Goal: Task Accomplishment & Management: Complete application form

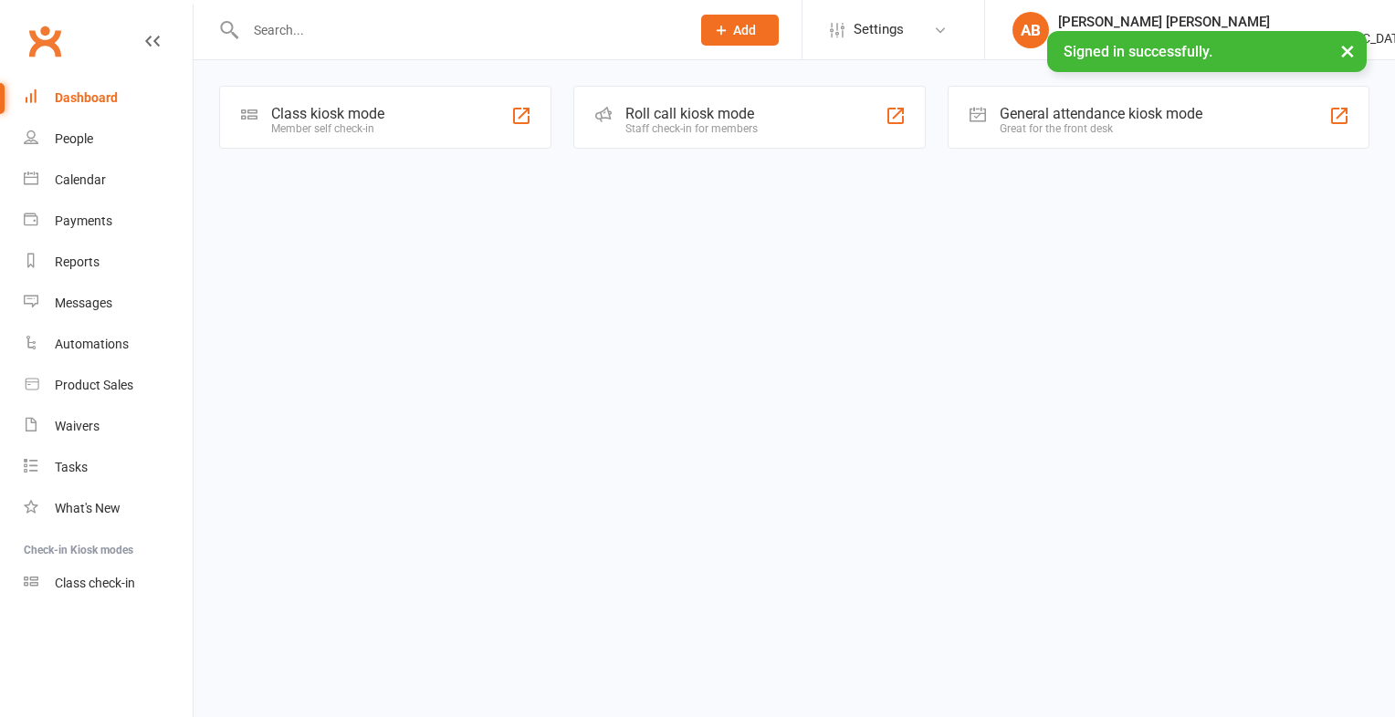
click at [354, 25] on input "text" at bounding box center [458, 30] width 437 height 26
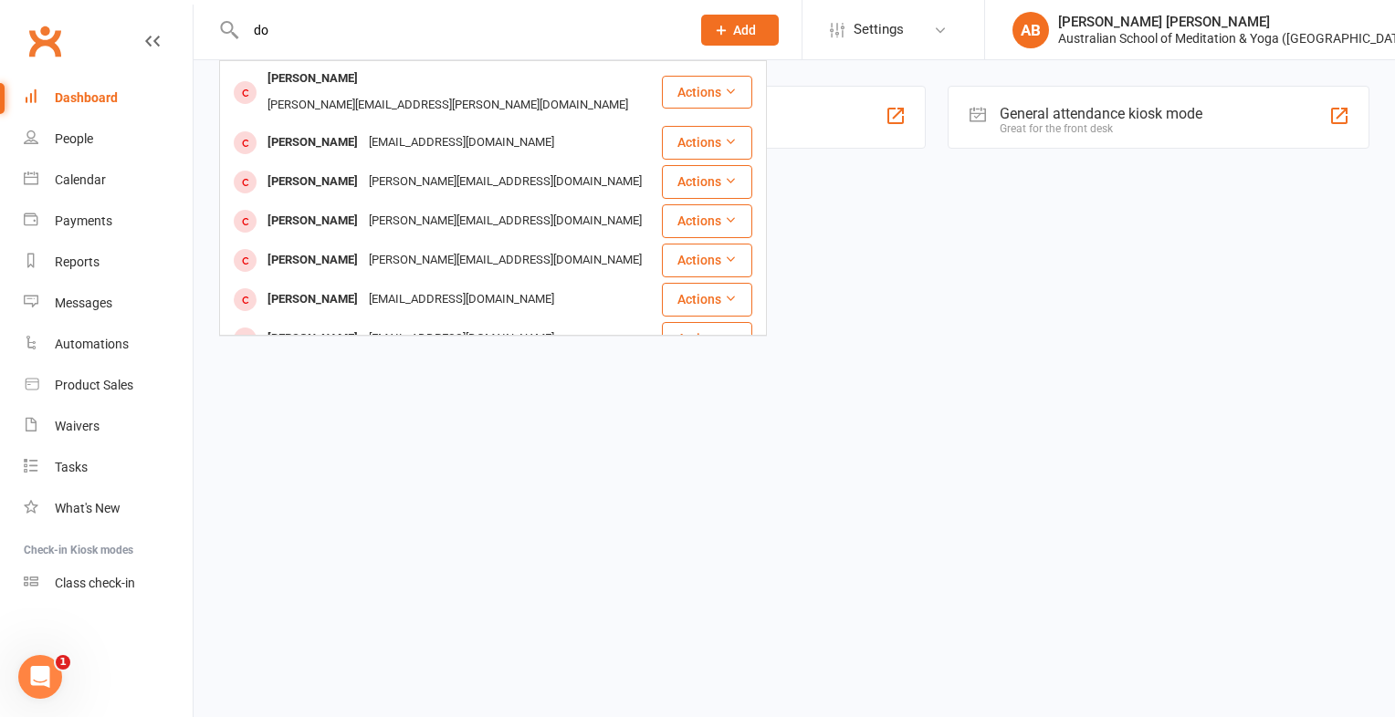
type input "d"
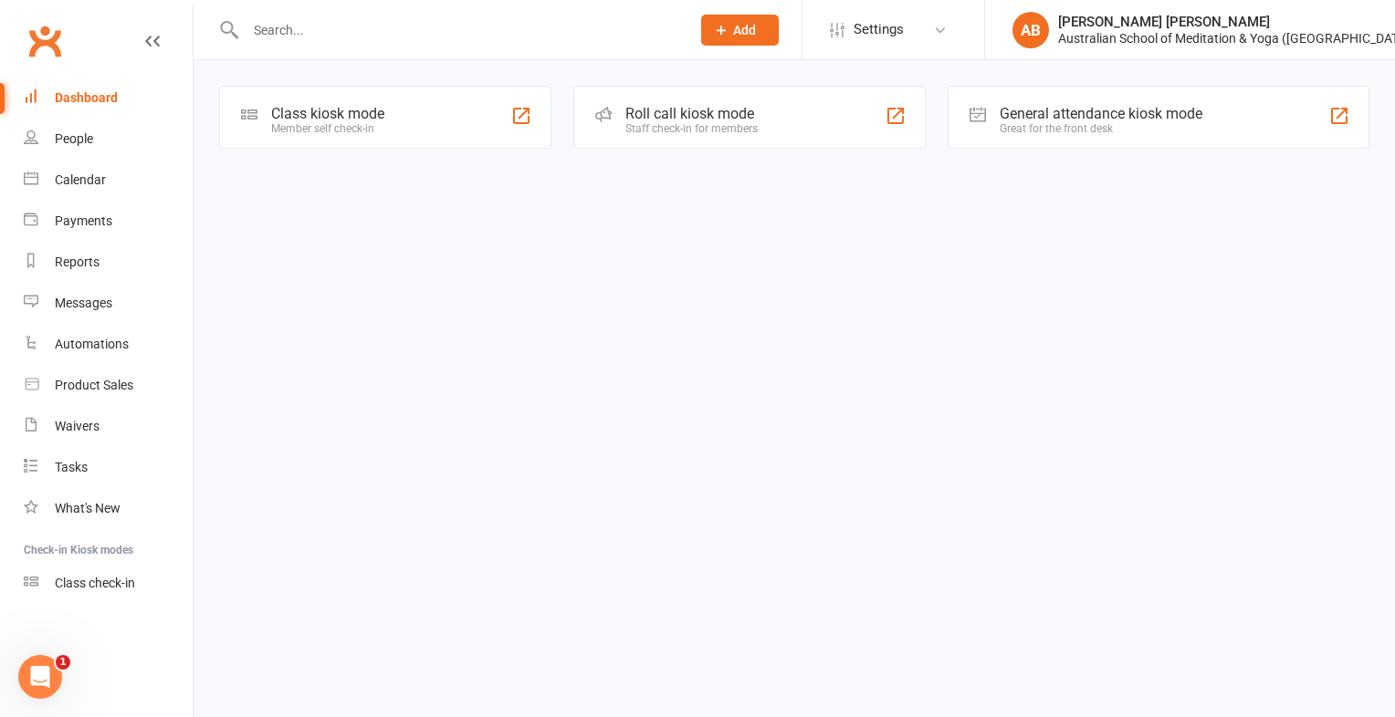
click at [354, 25] on input "text" at bounding box center [458, 30] width 437 height 26
click at [340, 20] on input "text" at bounding box center [458, 30] width 437 height 26
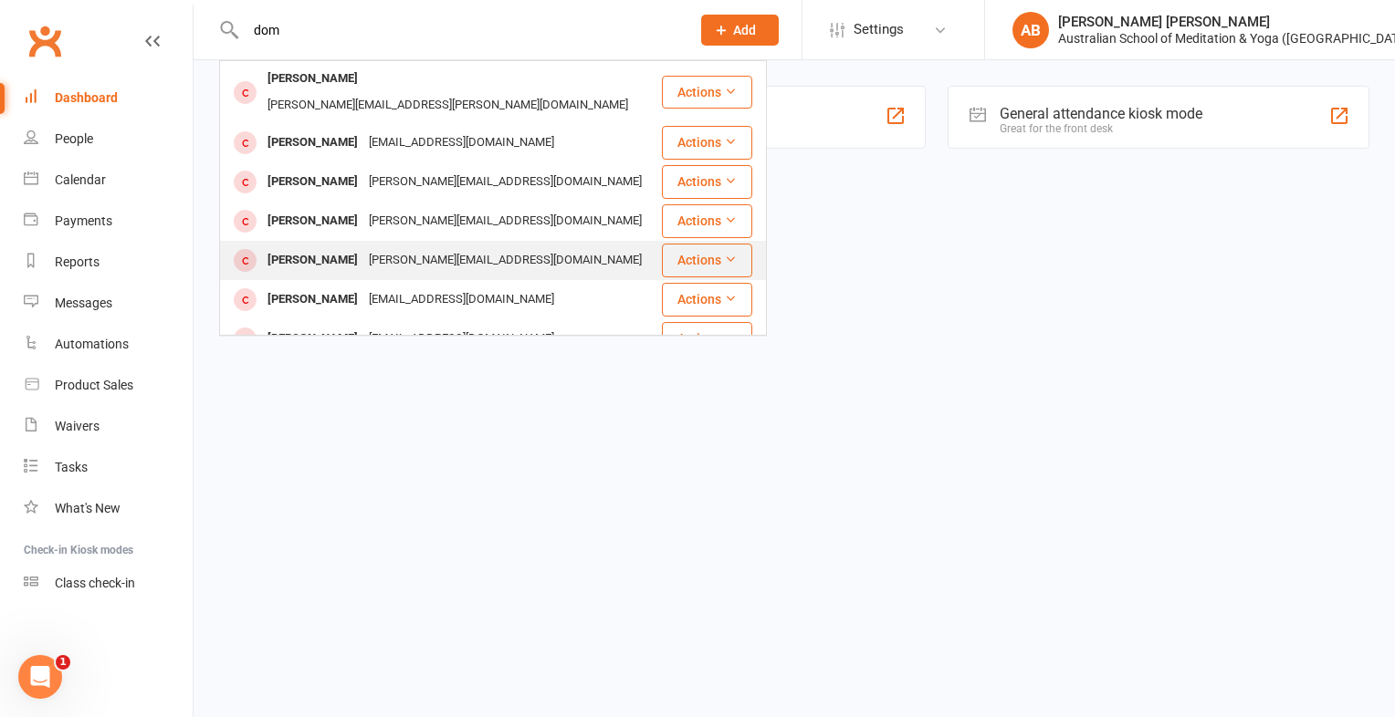
type input "dom"
click at [339, 247] on div "[PERSON_NAME]" at bounding box center [312, 260] width 101 height 26
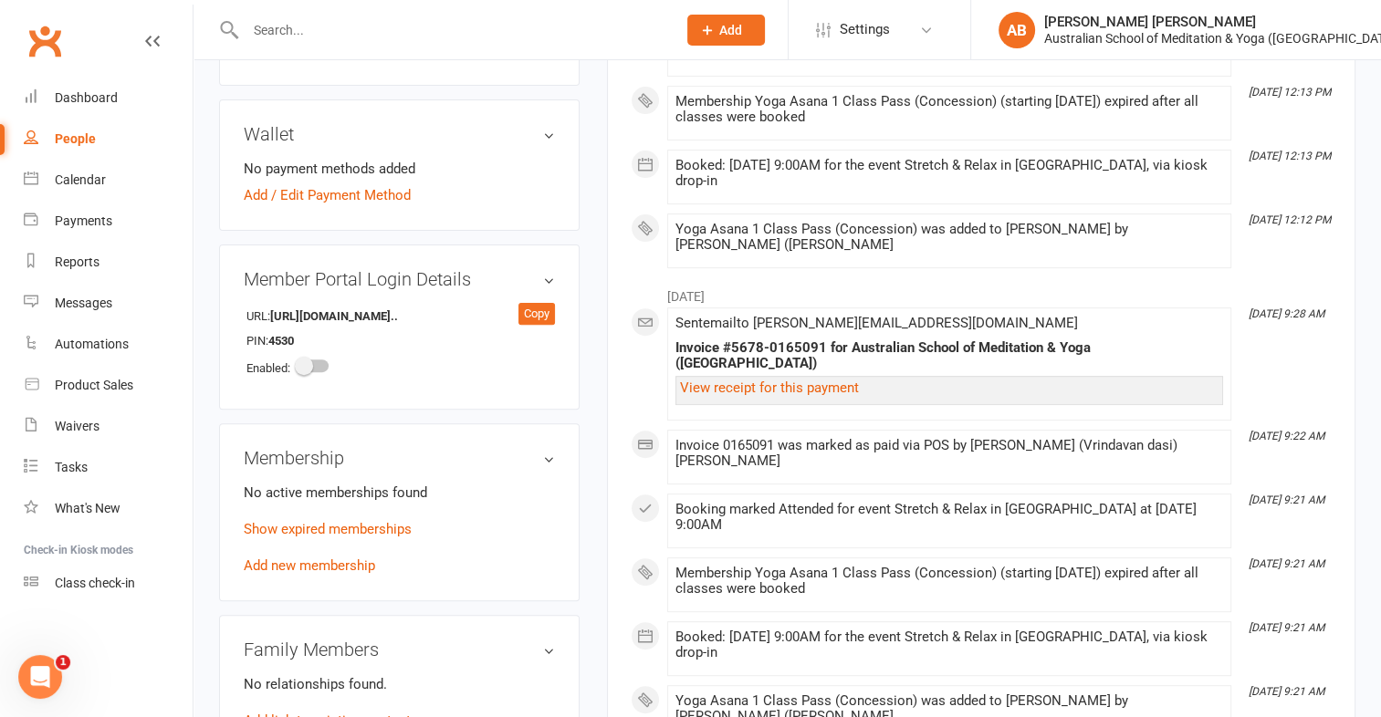
scroll to position [593, 0]
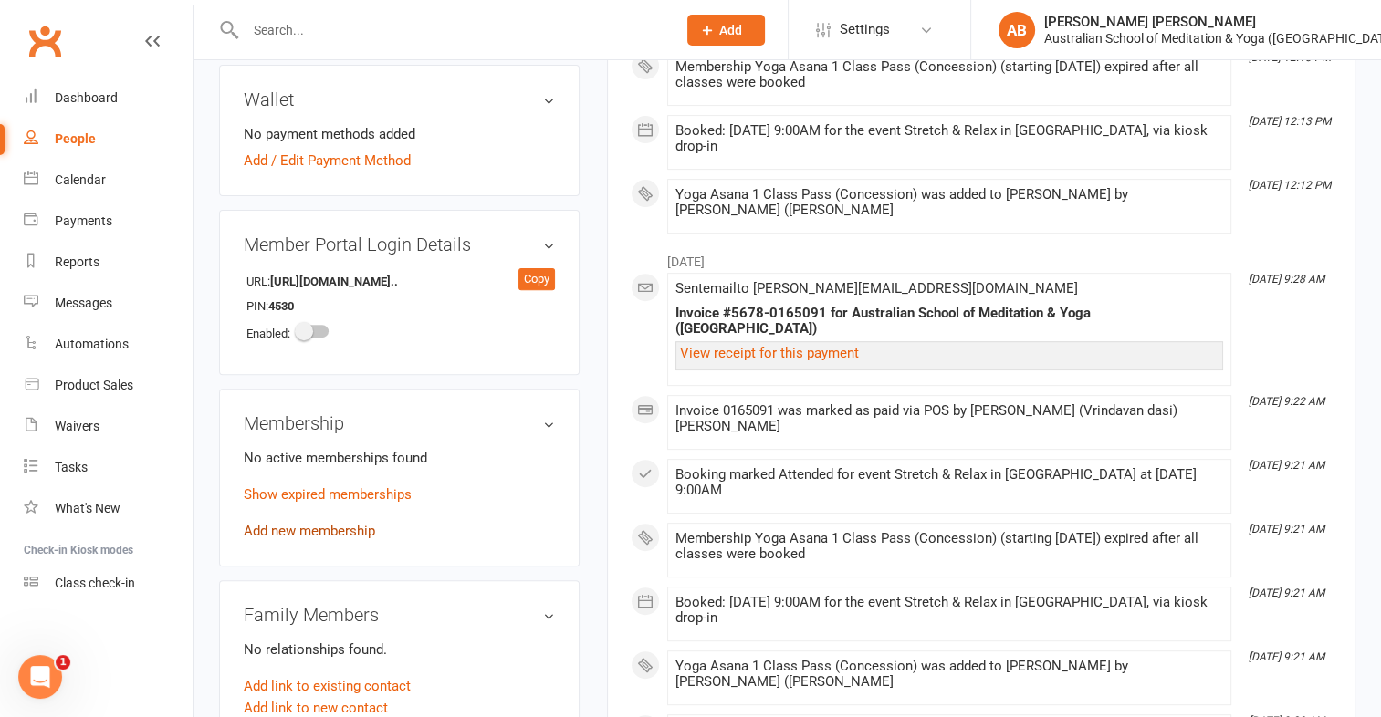
click at [354, 523] on link "Add new membership" at bounding box center [309, 531] width 131 height 16
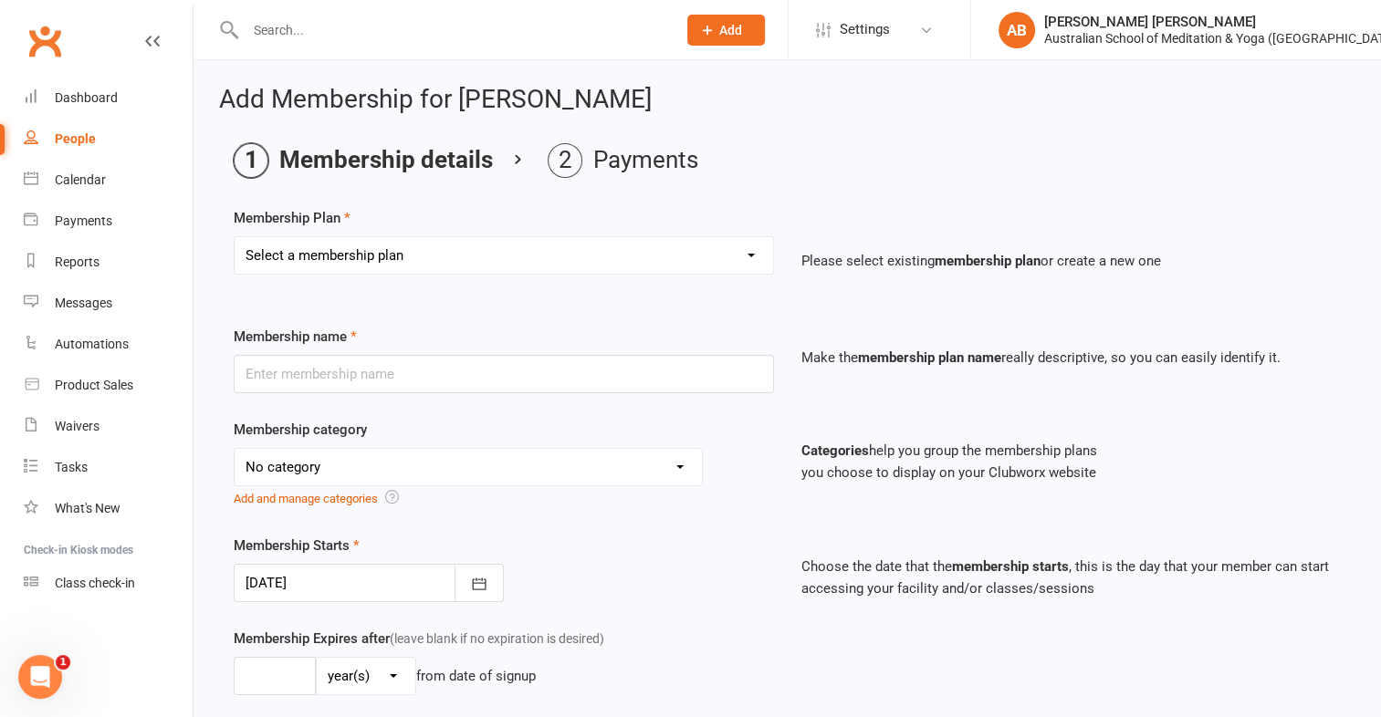
click at [747, 252] on select "Select a membership plan First Time Intro Offer (1 month Unlimited Meditation &…" at bounding box center [504, 255] width 538 height 37
select select "6"
click at [235, 237] on select "Select a membership plan First Time Intro Offer (1 month Unlimited Meditation &…" at bounding box center [504, 255] width 538 height 37
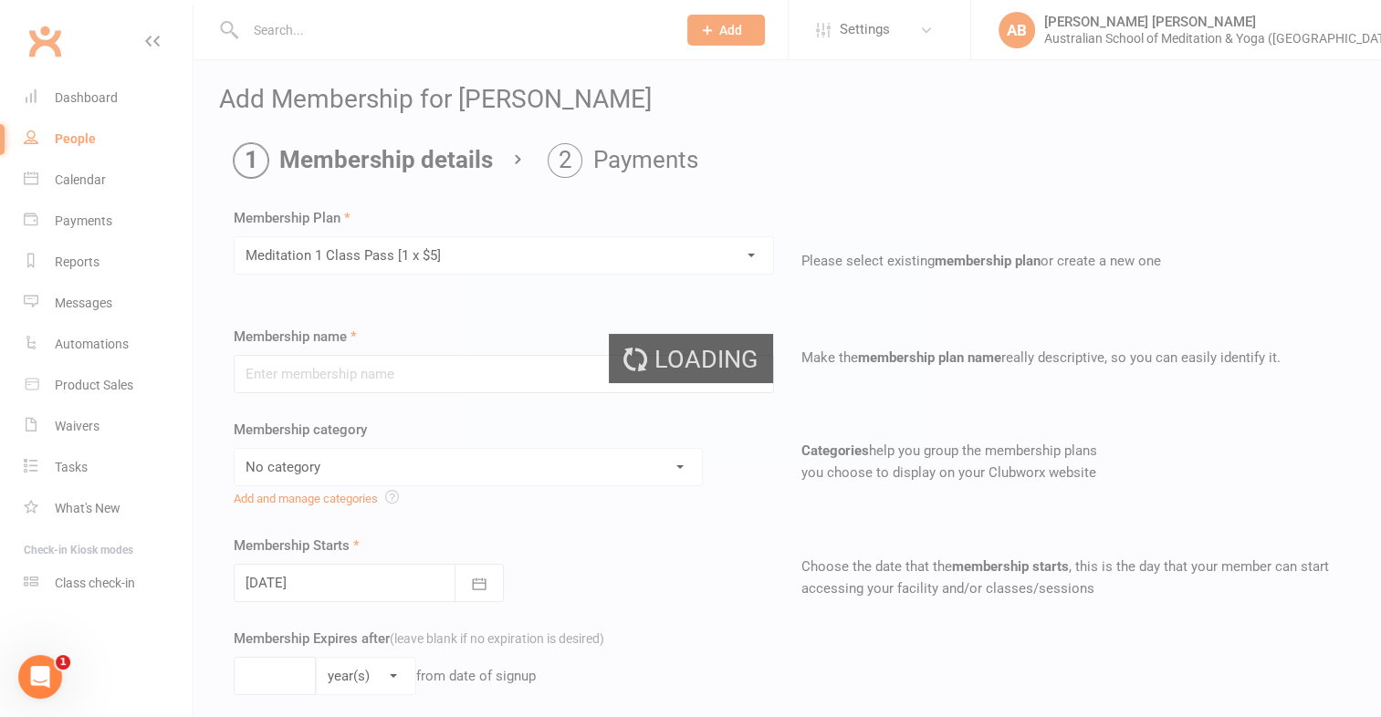
type input "Meditation 1 Class Pass [1 x $5]"
select select "4"
type input "3"
select select "2"
type input "1"
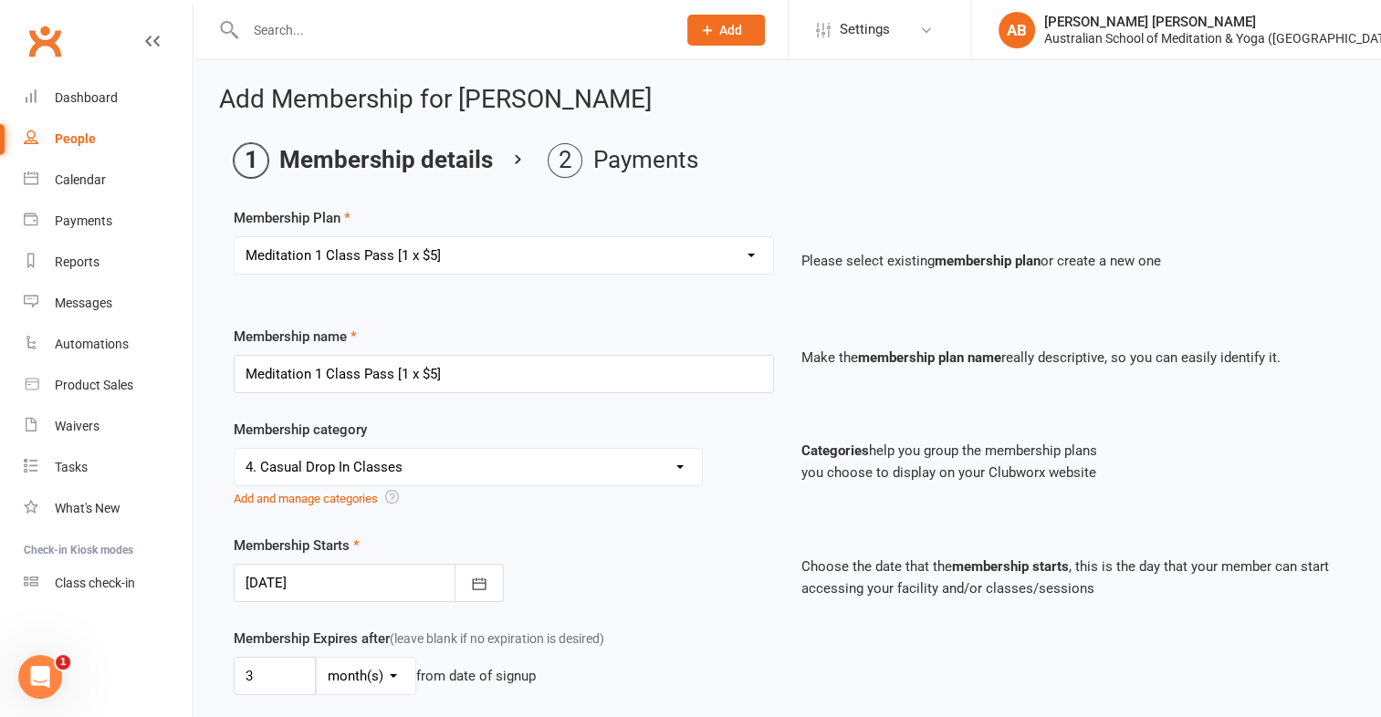
click at [759, 253] on select "Select a membership plan First Time Intro Offer (1 month Unlimited Meditation &…" at bounding box center [504, 255] width 538 height 37
select select "5"
click at [235, 237] on select "Select a membership plan First Time Intro Offer (1 month Unlimited Meditation &…" at bounding box center [504, 255] width 538 height 37
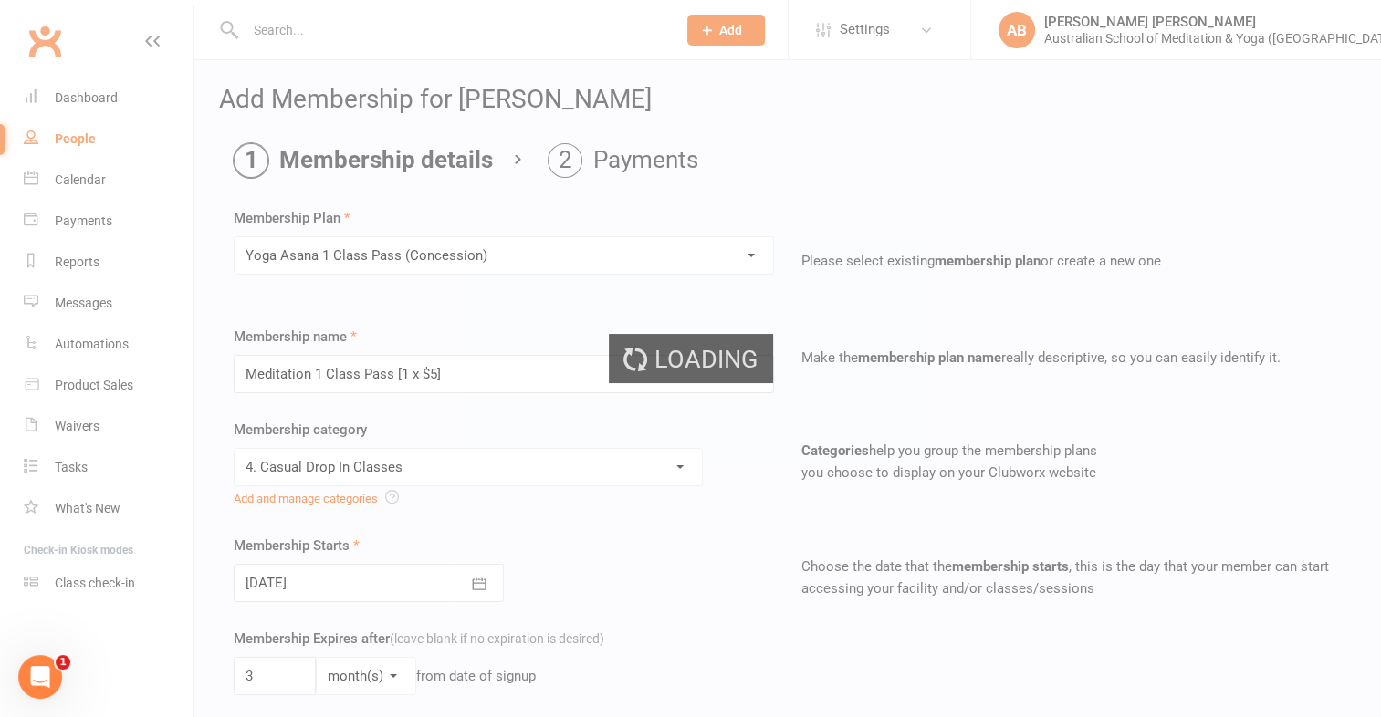
type input "Yoga Asana 1 Class Pass (Concession)"
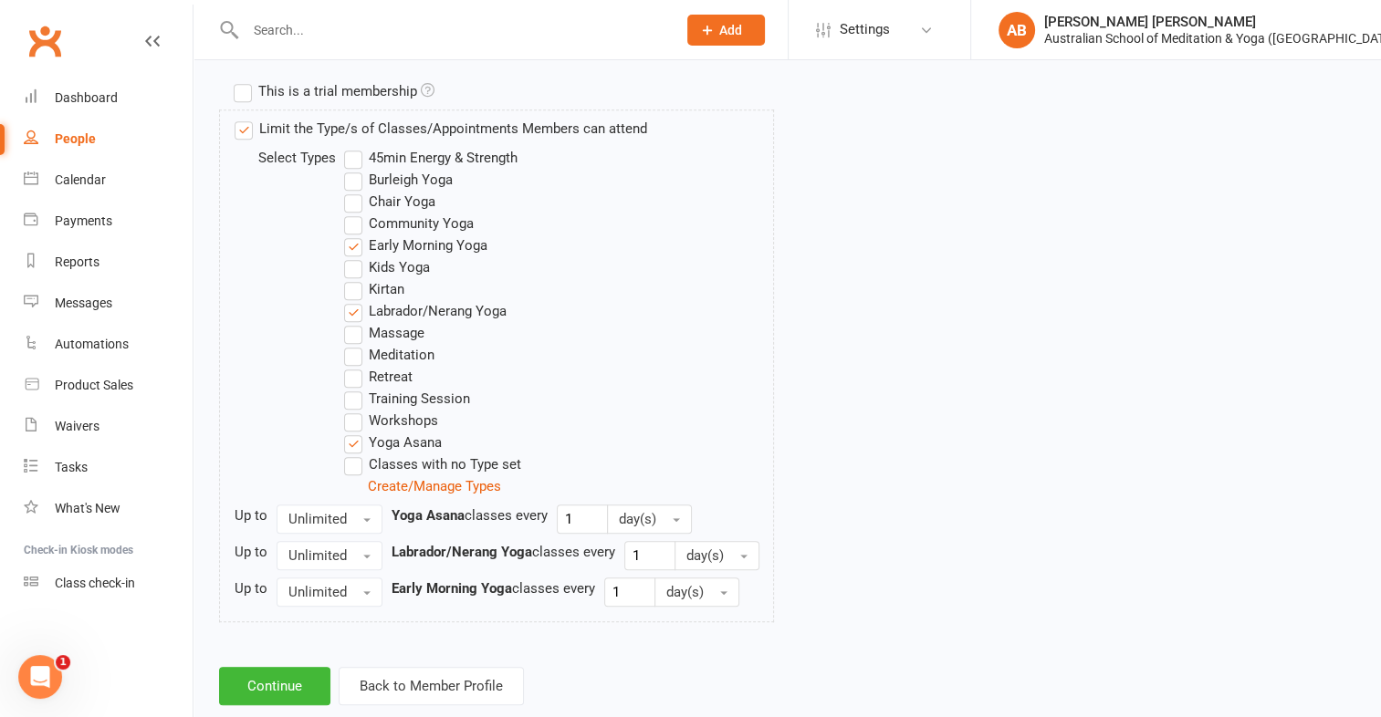
scroll to position [931, 0]
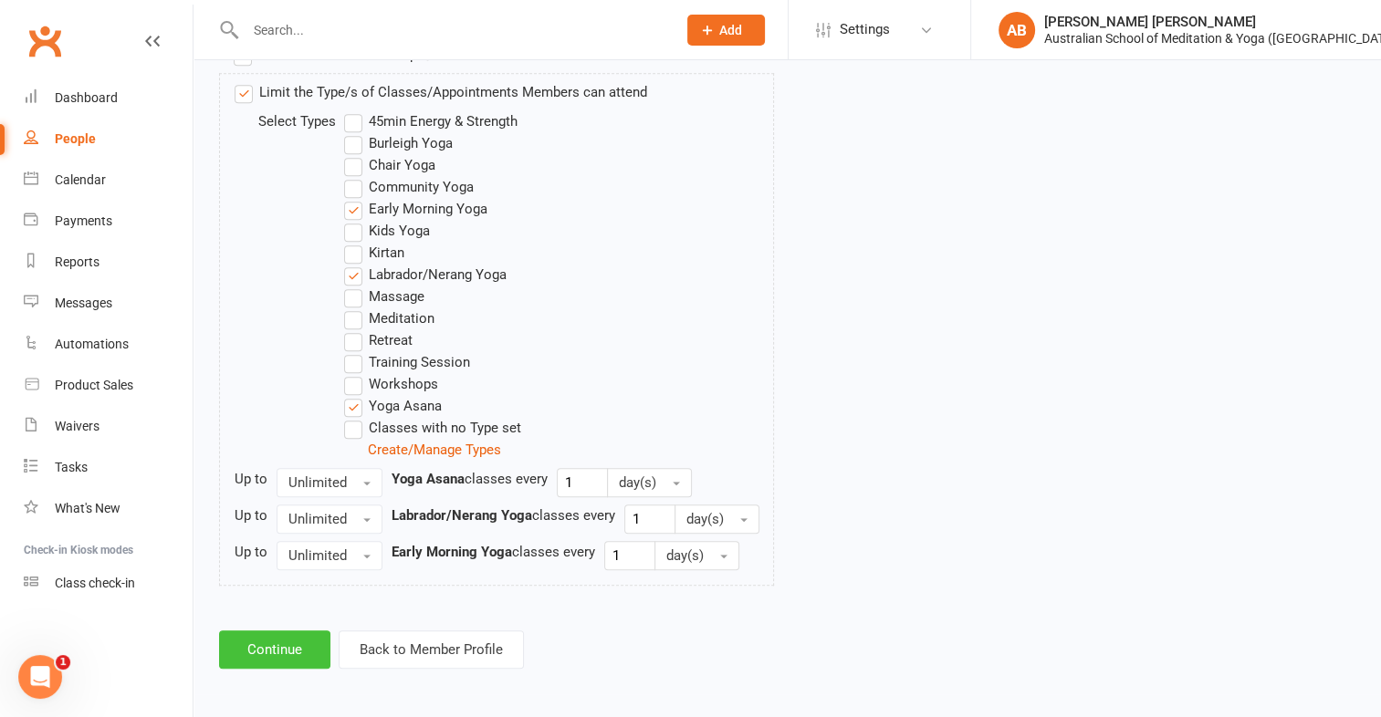
click at [299, 648] on button "Continue" at bounding box center [274, 650] width 111 height 38
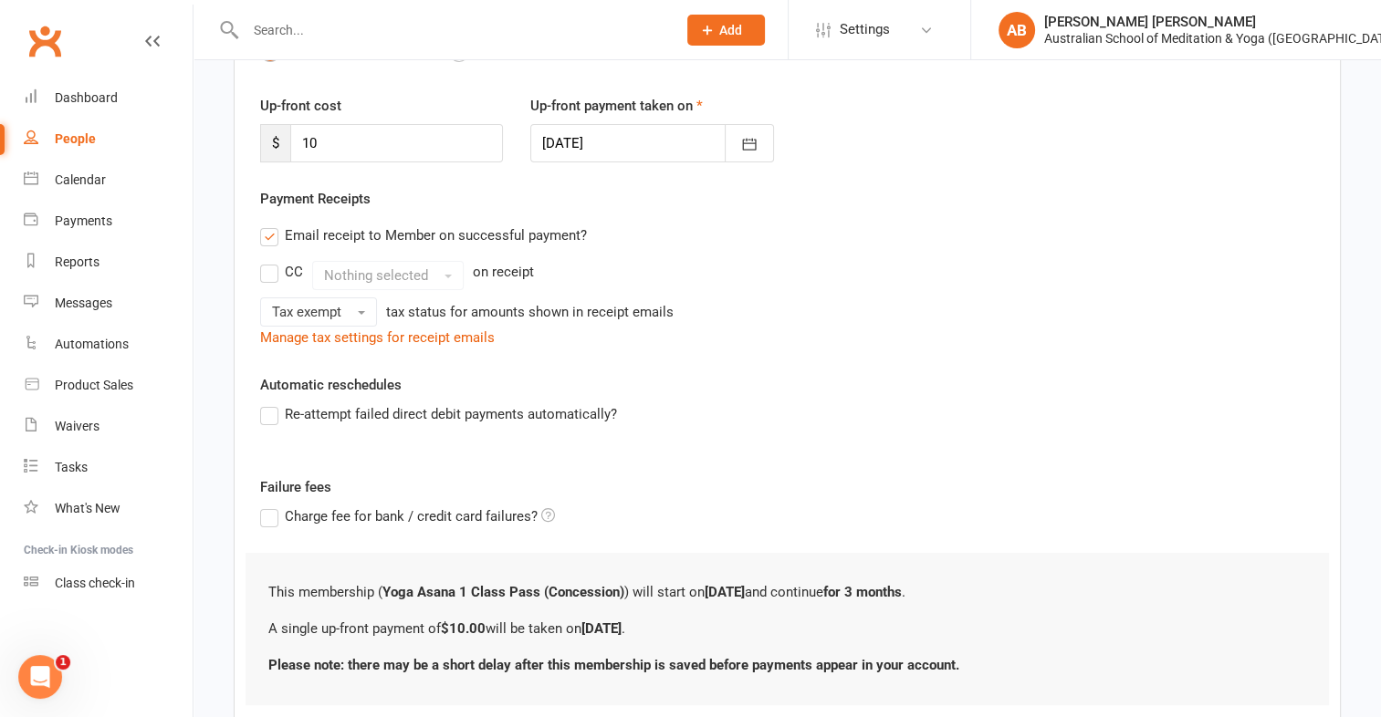
scroll to position [347, 0]
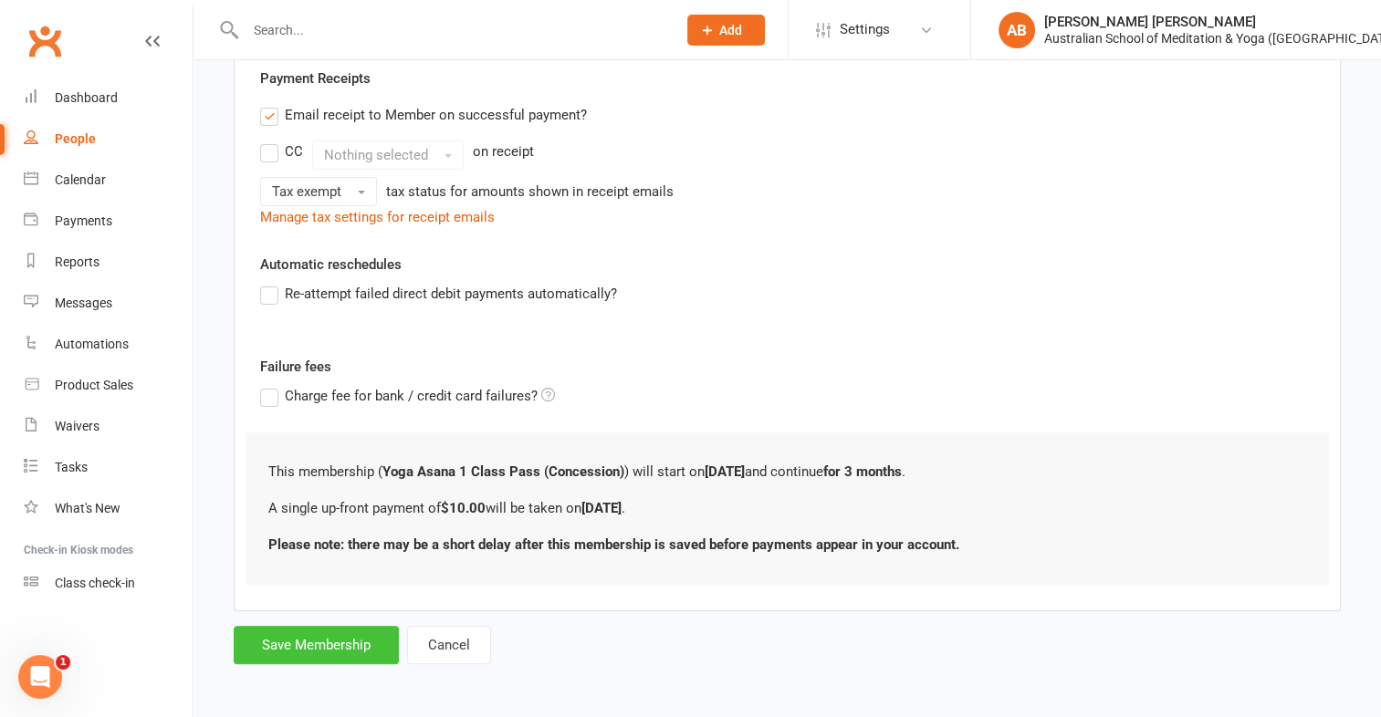
click at [316, 644] on button "Save Membership" at bounding box center [316, 645] width 165 height 38
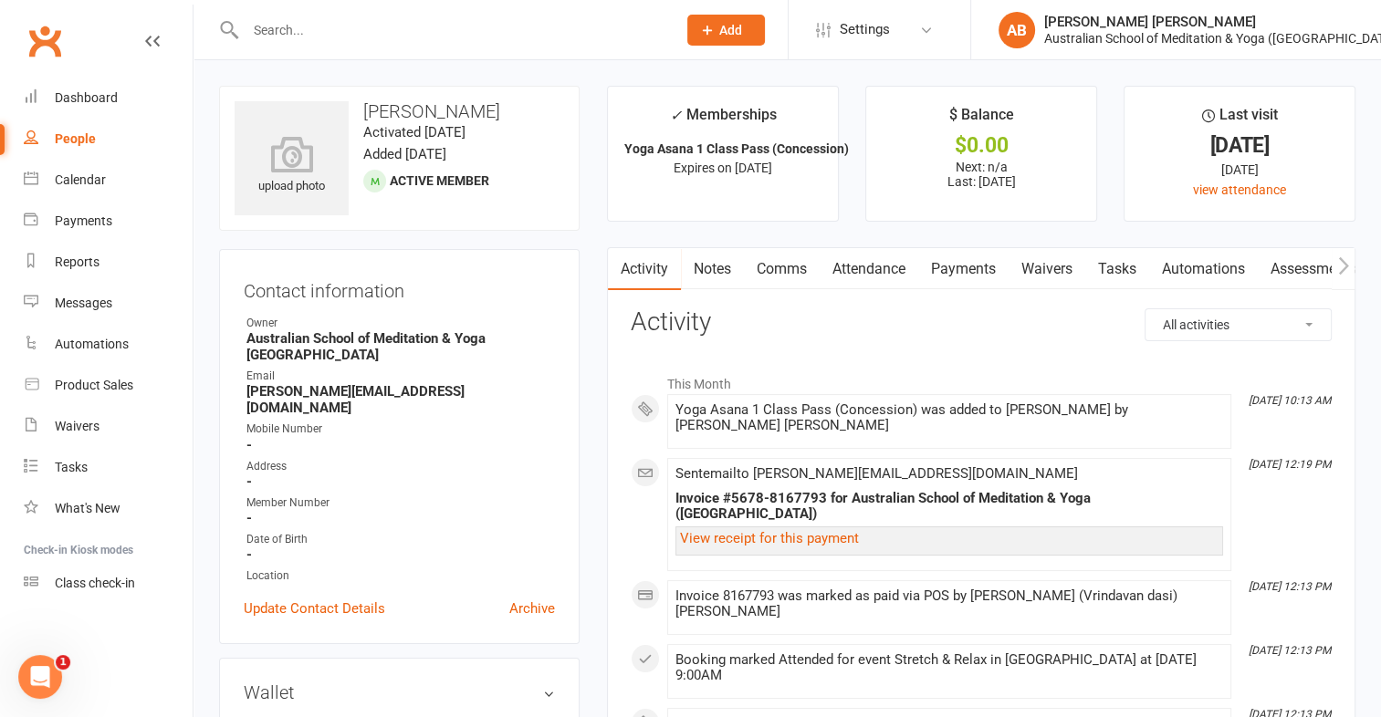
click at [977, 272] on link "Payments" at bounding box center [963, 269] width 90 height 42
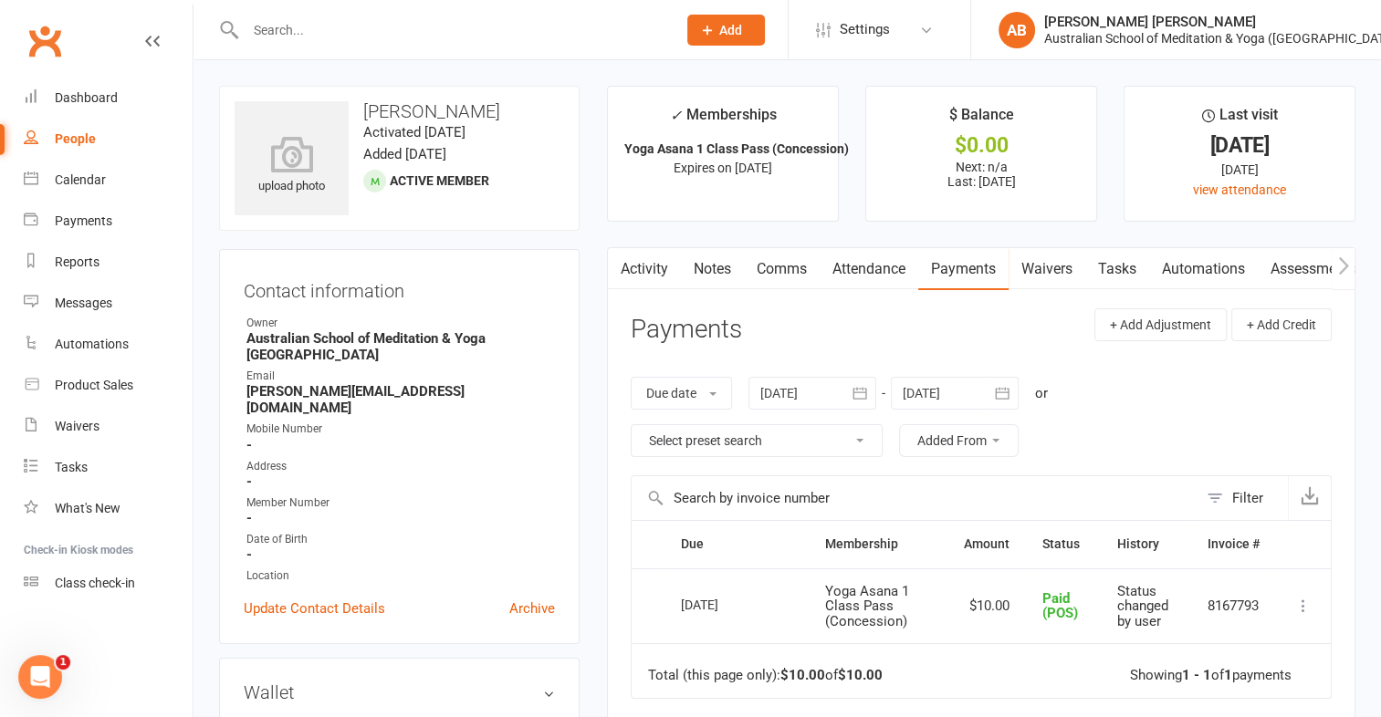
click at [280, 33] on input "text" at bounding box center [451, 30] width 423 height 26
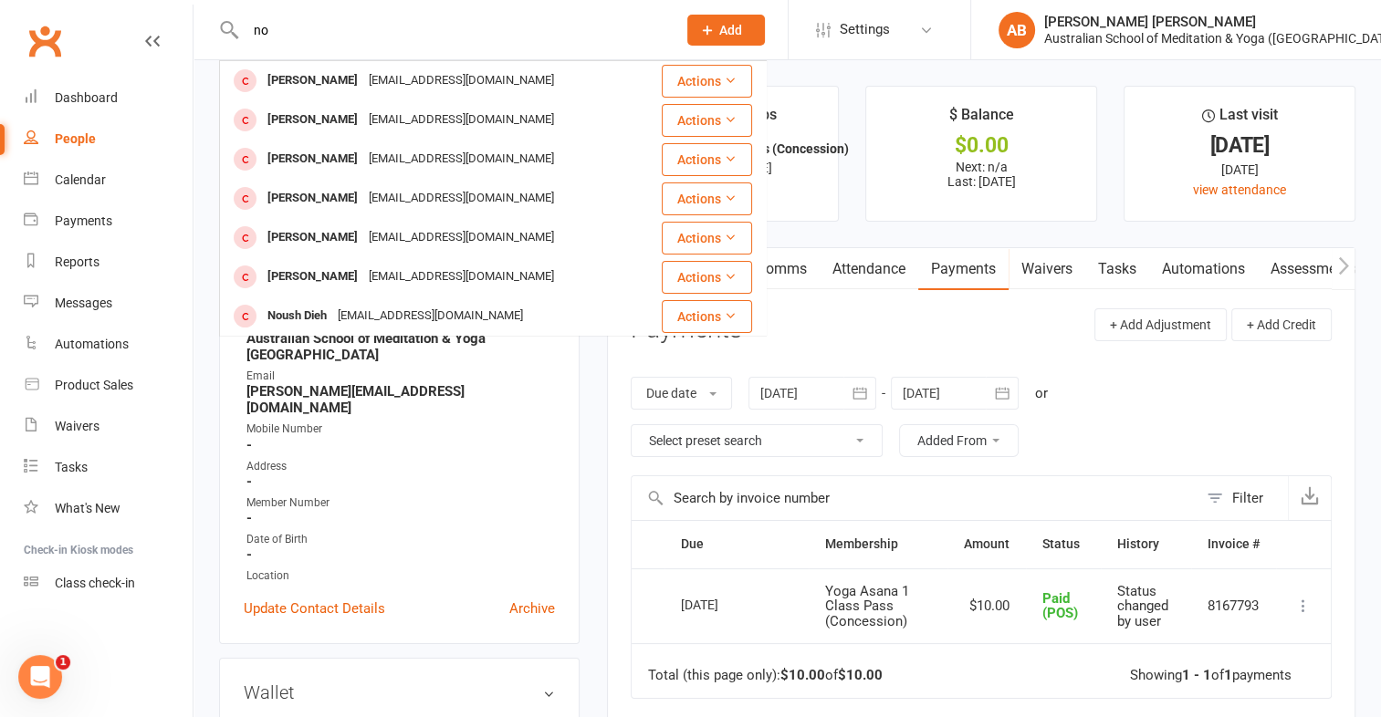
type input "n"
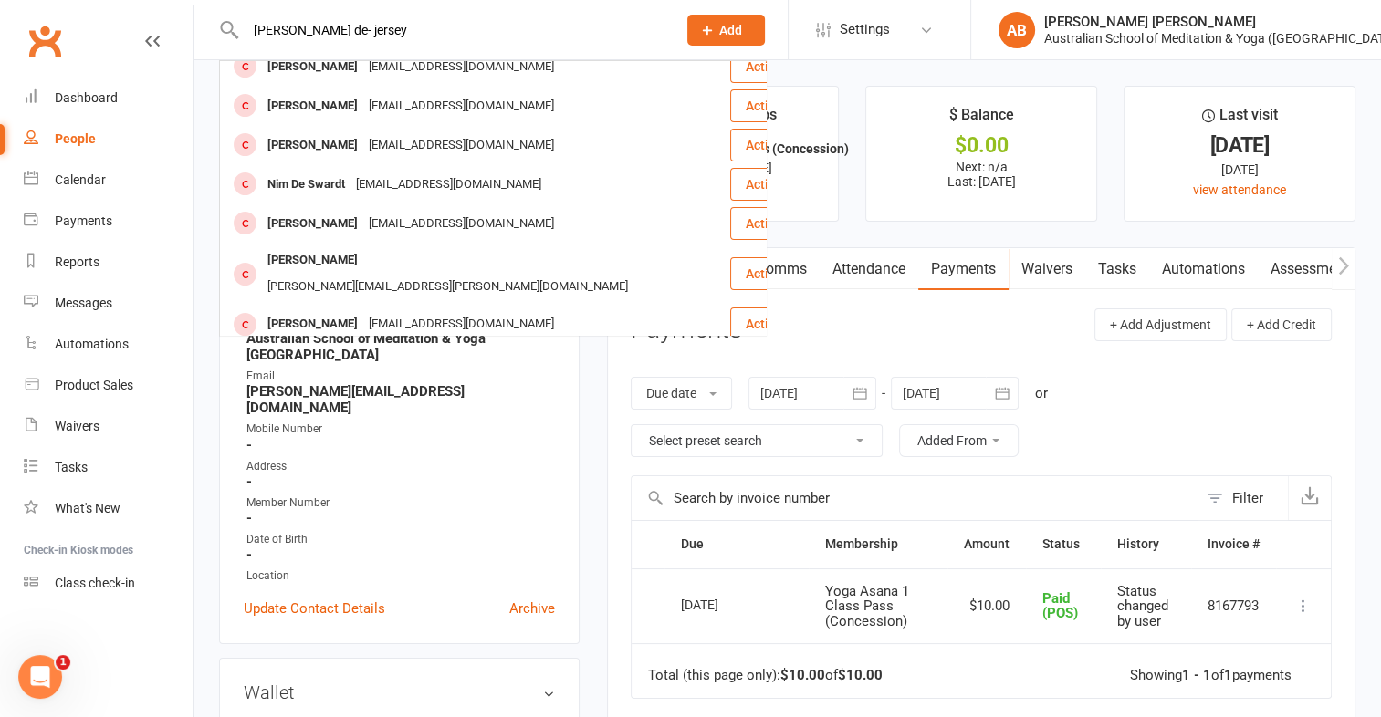
scroll to position [263, 0]
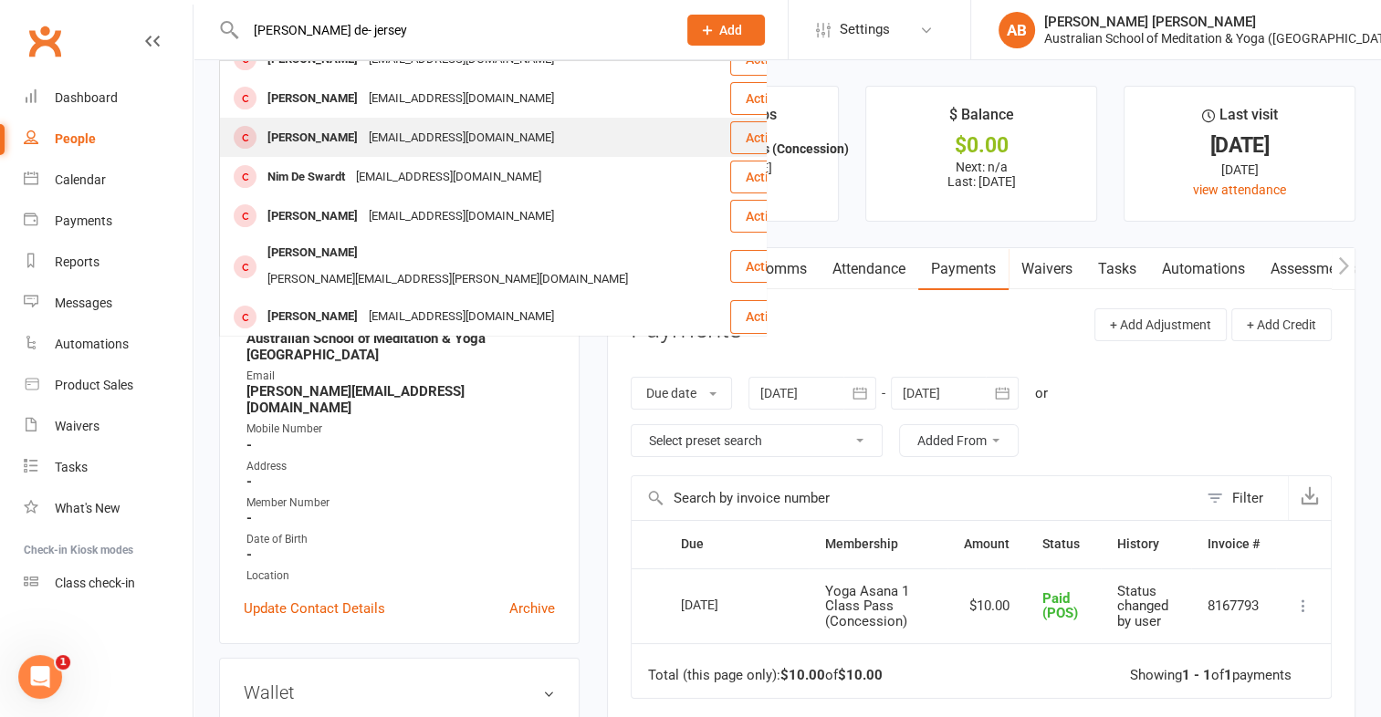
type input "[PERSON_NAME] de- jersey"
click at [535, 119] on div "[PERSON_NAME] Dell [EMAIL_ADDRESS][DOMAIN_NAME]" at bounding box center [474, 137] width 507 height 37
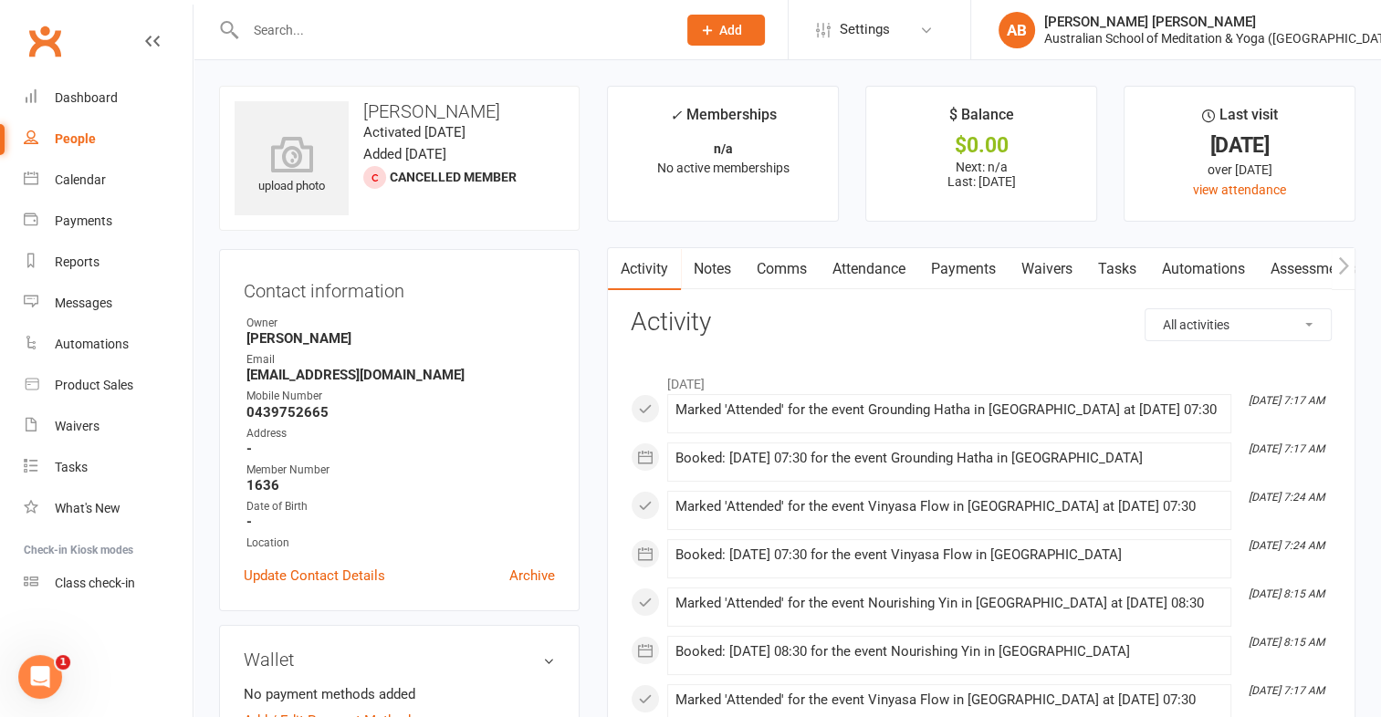
click at [350, 37] on input "text" at bounding box center [451, 30] width 423 height 26
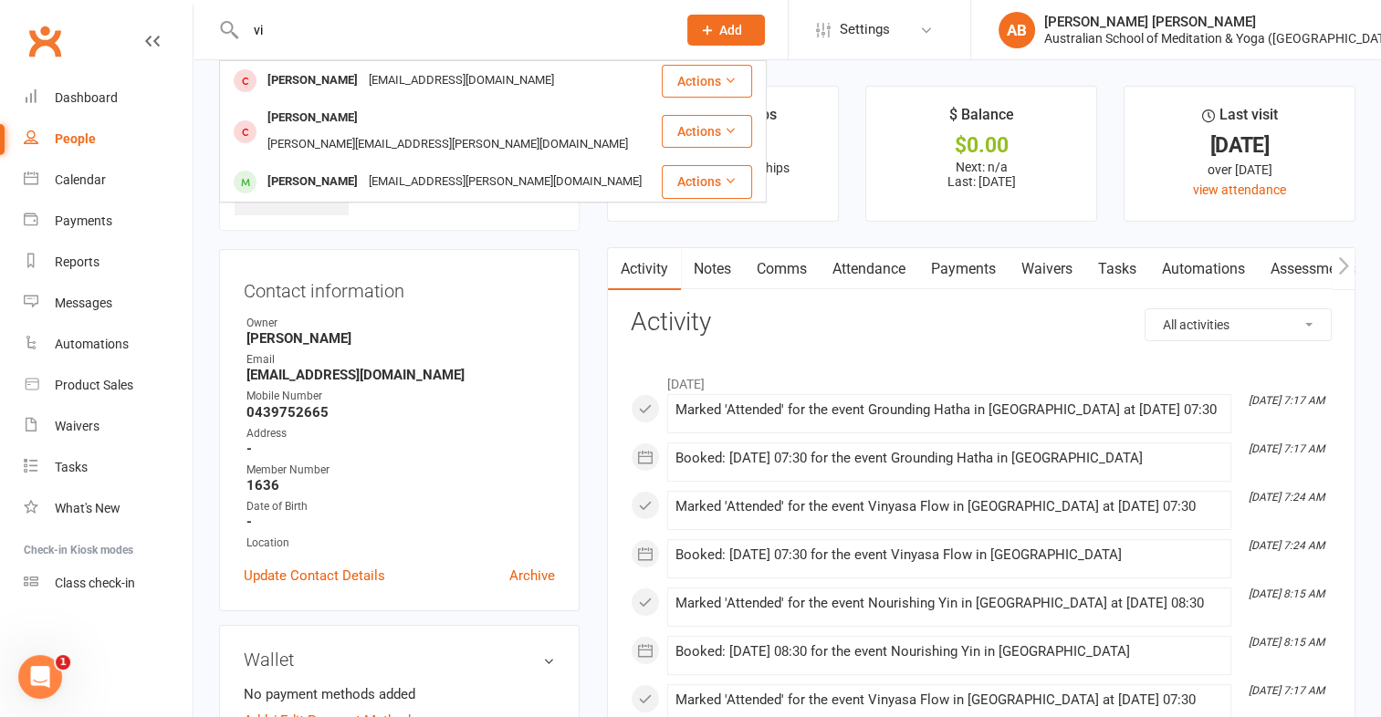
type input "v"
